Goal: Task Accomplishment & Management: Complete application form

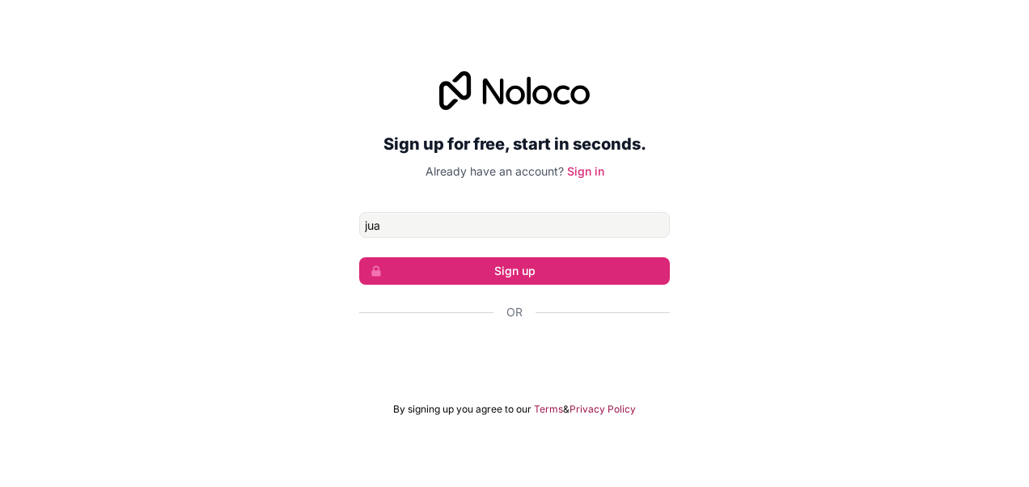
type input "[EMAIL_ADDRESS][DOMAIN_NAME]"
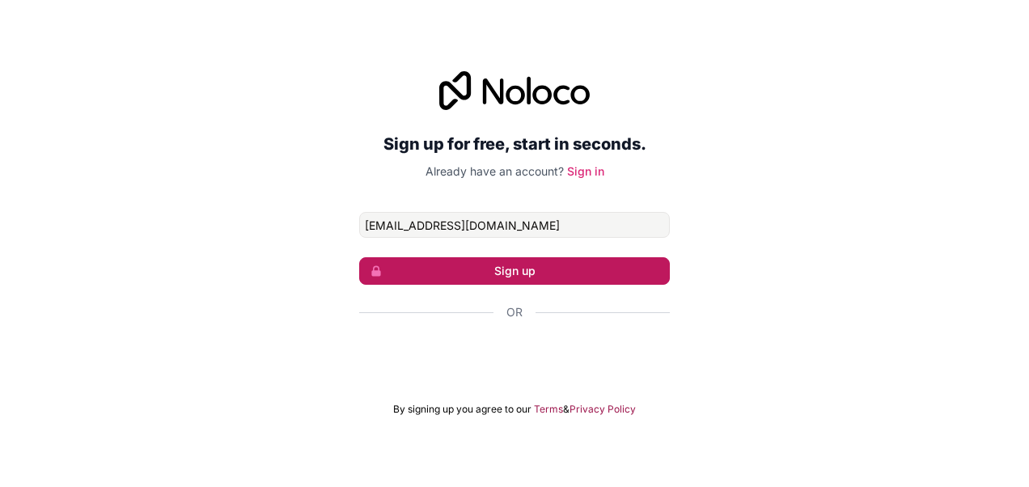
click at [551, 269] on button "Sign up" at bounding box center [514, 271] width 311 height 28
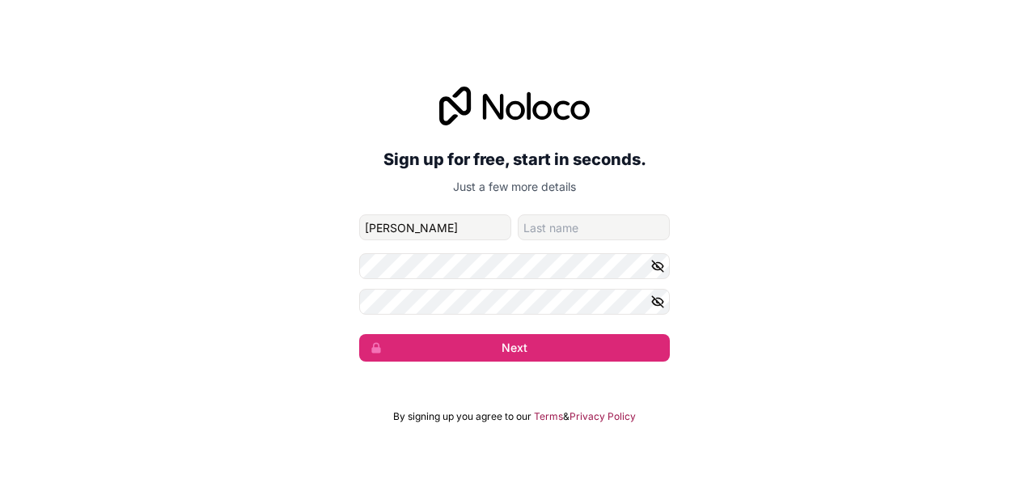
type input "[PERSON_NAME]"
click at [560, 227] on input "family-name" at bounding box center [594, 227] width 152 height 26
click at [337, 377] on div "Sign up for free, start in seconds. Just a few more details [EMAIL_ADDRESS][DOM…" at bounding box center [514, 224] width 1029 height 320
click at [654, 270] on icon "button" at bounding box center [658, 266] width 15 height 15
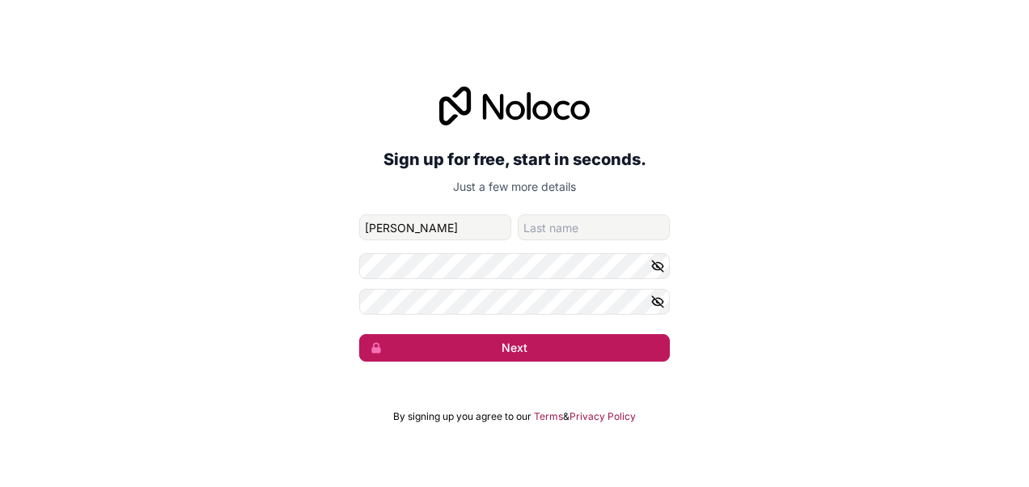
click at [548, 353] on button "Next" at bounding box center [514, 348] width 311 height 28
type input "cha"
click at [469, 340] on button "Next" at bounding box center [514, 348] width 311 height 28
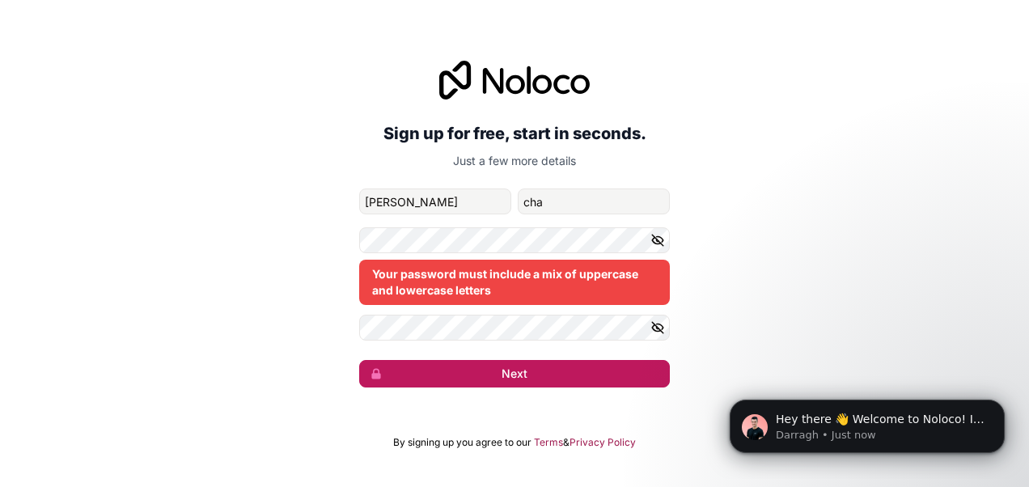
click at [571, 372] on button "Next" at bounding box center [514, 374] width 311 height 28
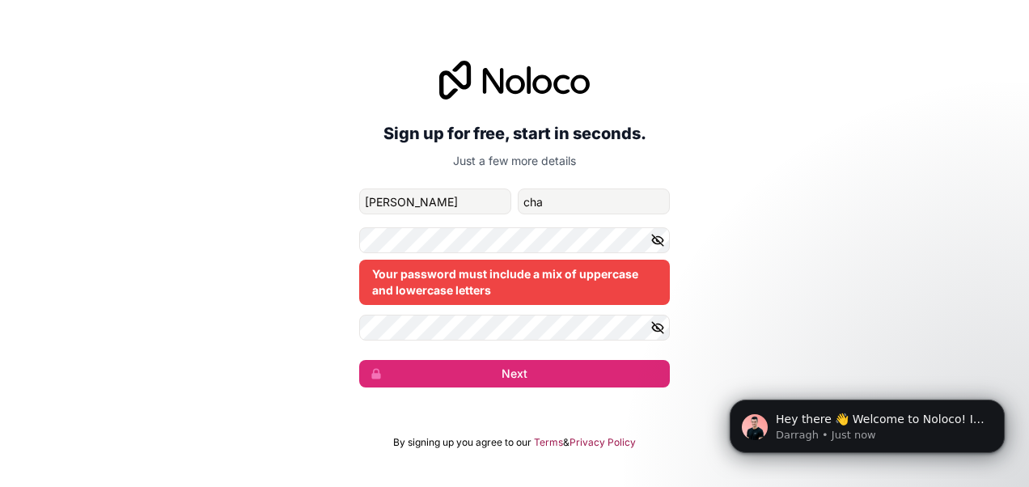
click at [657, 243] on icon "button" at bounding box center [658, 240] width 15 height 15
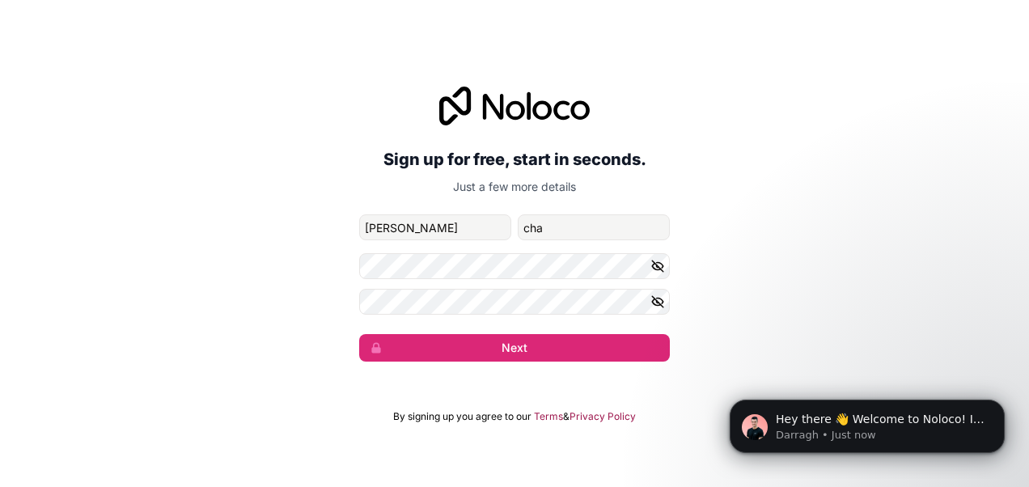
click at [659, 301] on icon "button" at bounding box center [658, 302] width 15 height 15
click at [659, 301] on icon "button" at bounding box center [658, 302] width 2 height 2
click at [663, 266] on icon "button" at bounding box center [657, 265] width 11 height 7
click at [663, 266] on icon "button" at bounding box center [657, 266] width 11 height 7
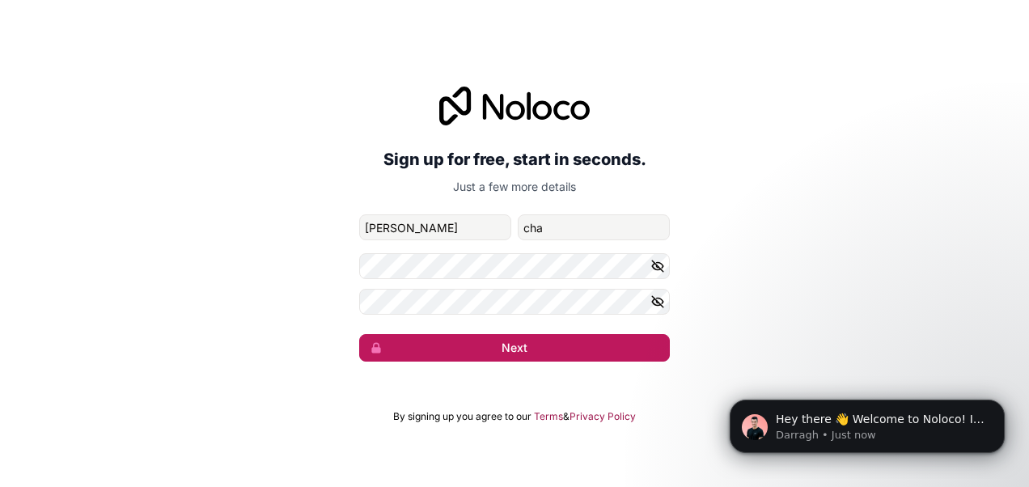
click at [572, 339] on button "Next" at bounding box center [514, 348] width 311 height 28
